Goal: Information Seeking & Learning: Understand process/instructions

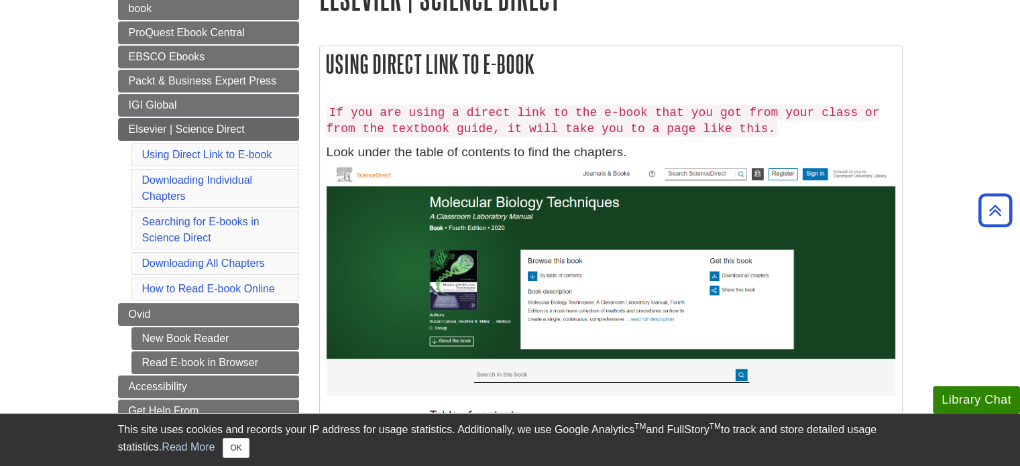
scroll to position [148, 0]
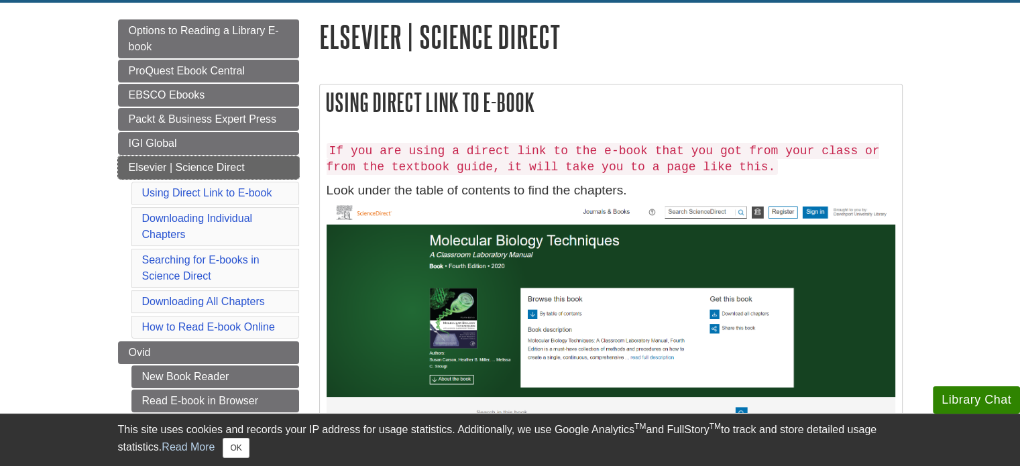
click at [255, 169] on link "Elsevier | Science Direct" at bounding box center [208, 167] width 181 height 23
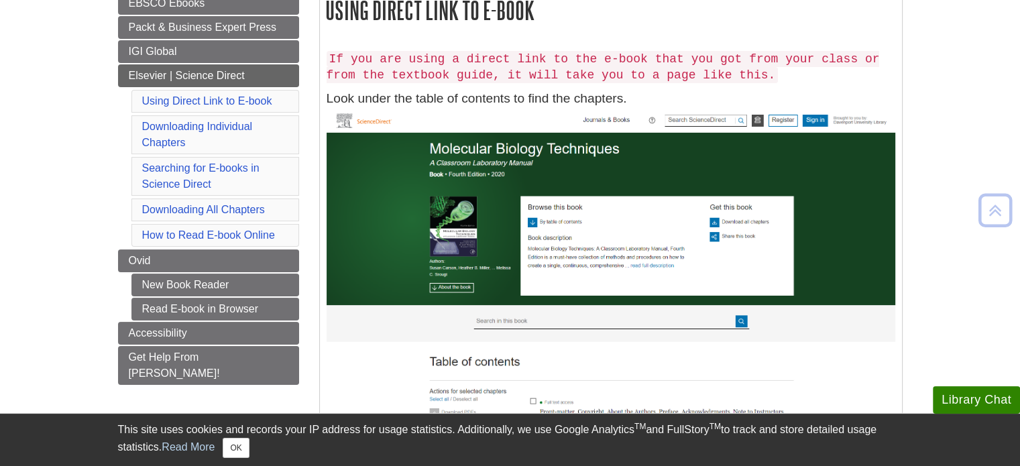
scroll to position [259, 0]
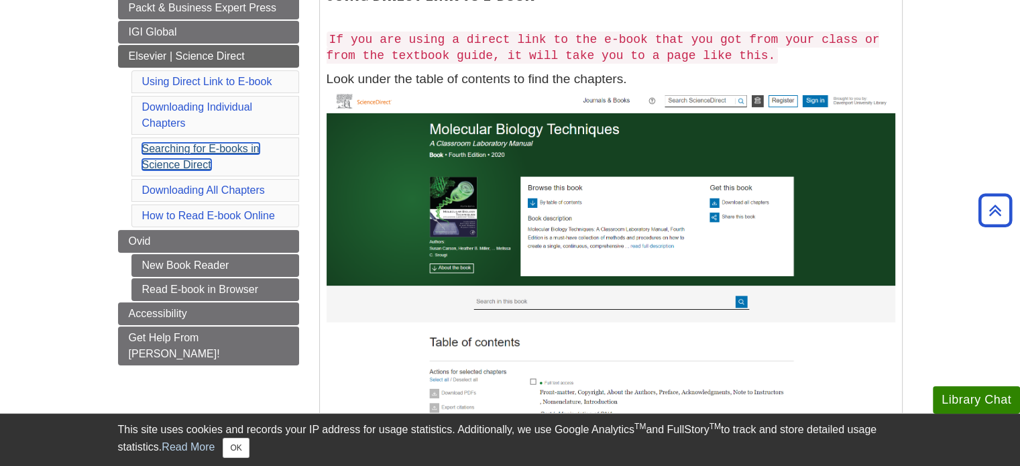
click at [161, 144] on link "Searching for E-books in Science Direct" at bounding box center [200, 156] width 117 height 27
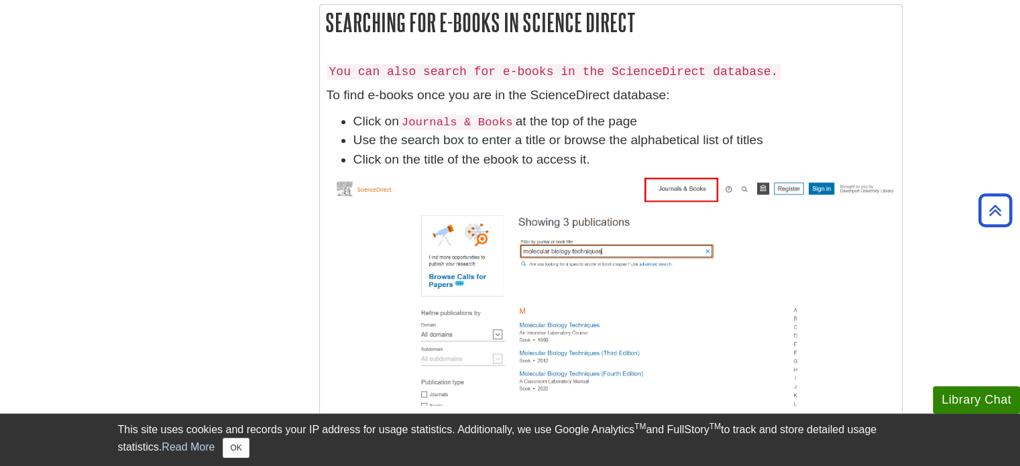
scroll to position [259, 0]
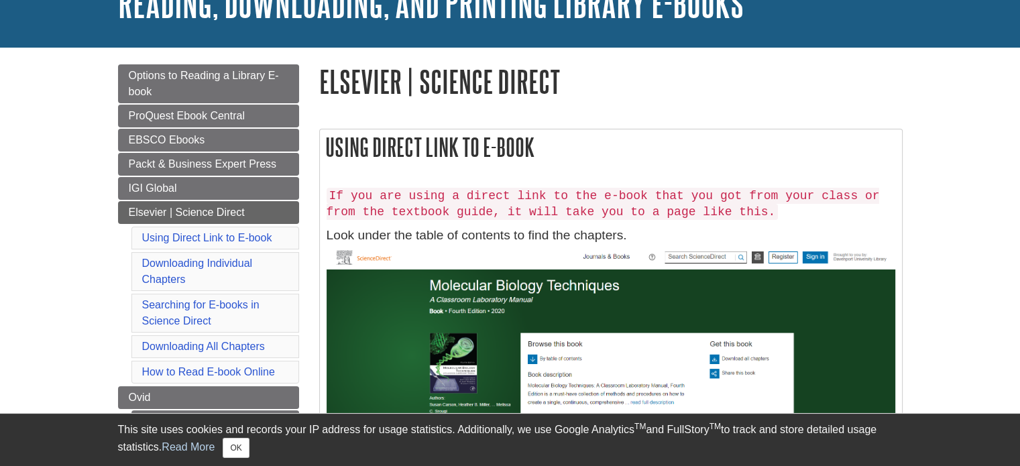
scroll to position [107, 0]
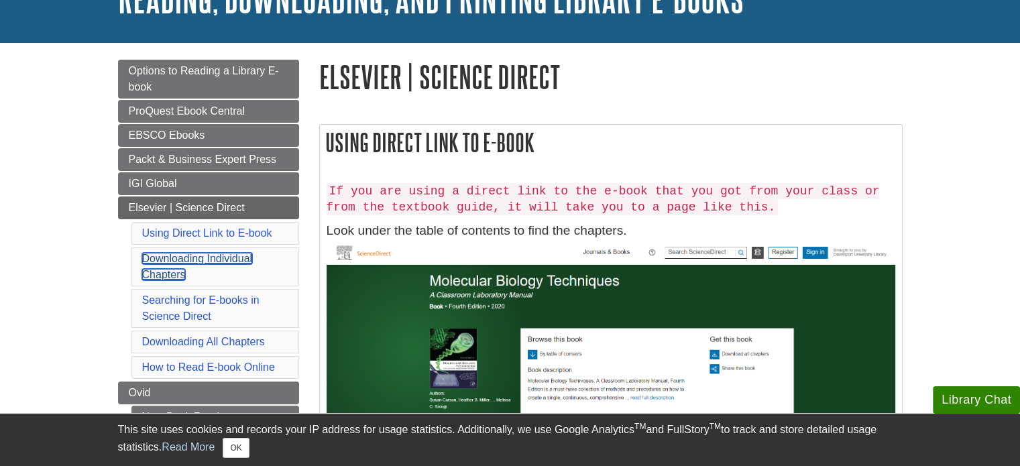
click at [159, 258] on link "Downloading Individual Chapters" at bounding box center [197, 266] width 111 height 27
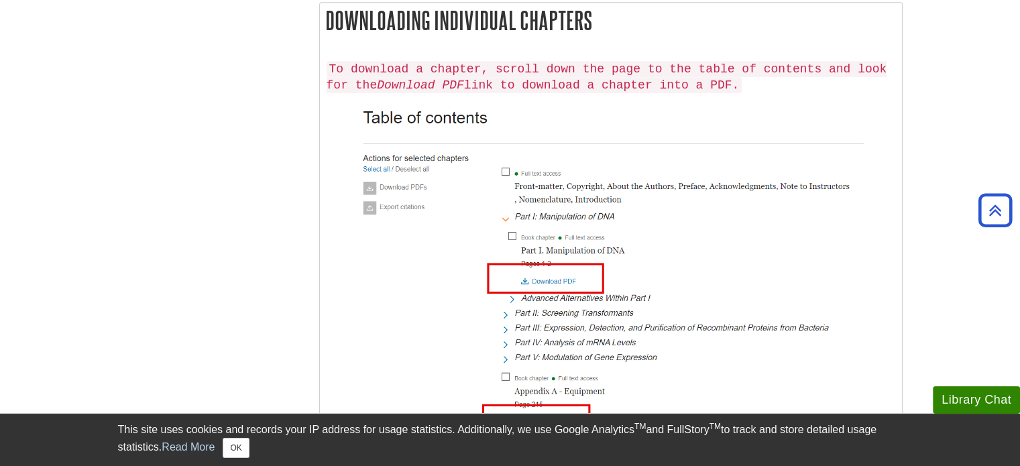
scroll to position [107, 0]
